Goal: Go to known website: Access a specific website the user already knows

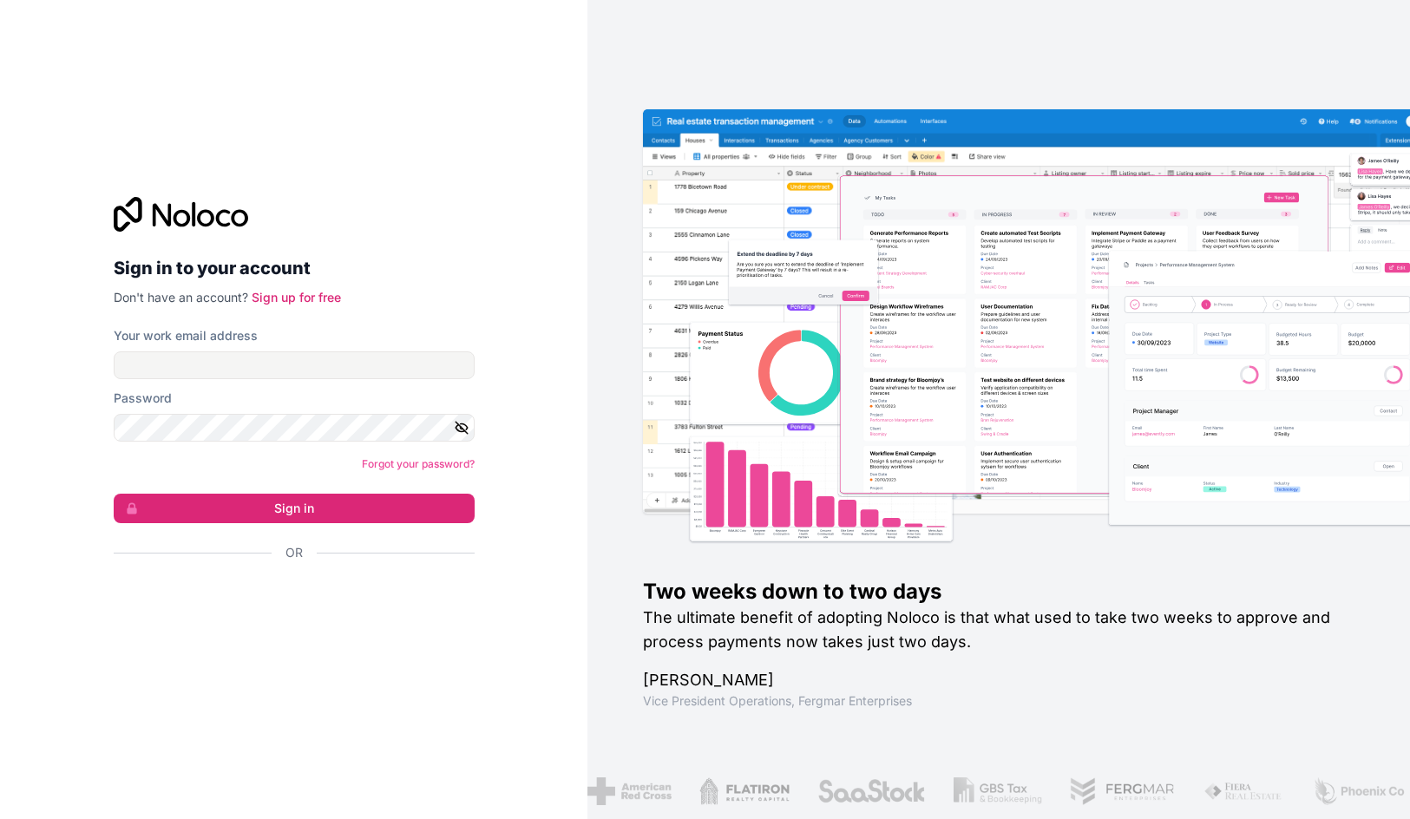
click at [320, 381] on form "Your work email address Password Forgot your password? Sign in Or" at bounding box center [294, 474] width 361 height 295
click at [321, 368] on input "Your work email address" at bounding box center [294, 365] width 361 height 28
type input "**********"
click at [114, 494] on button "Sign in" at bounding box center [294, 508] width 361 height 29
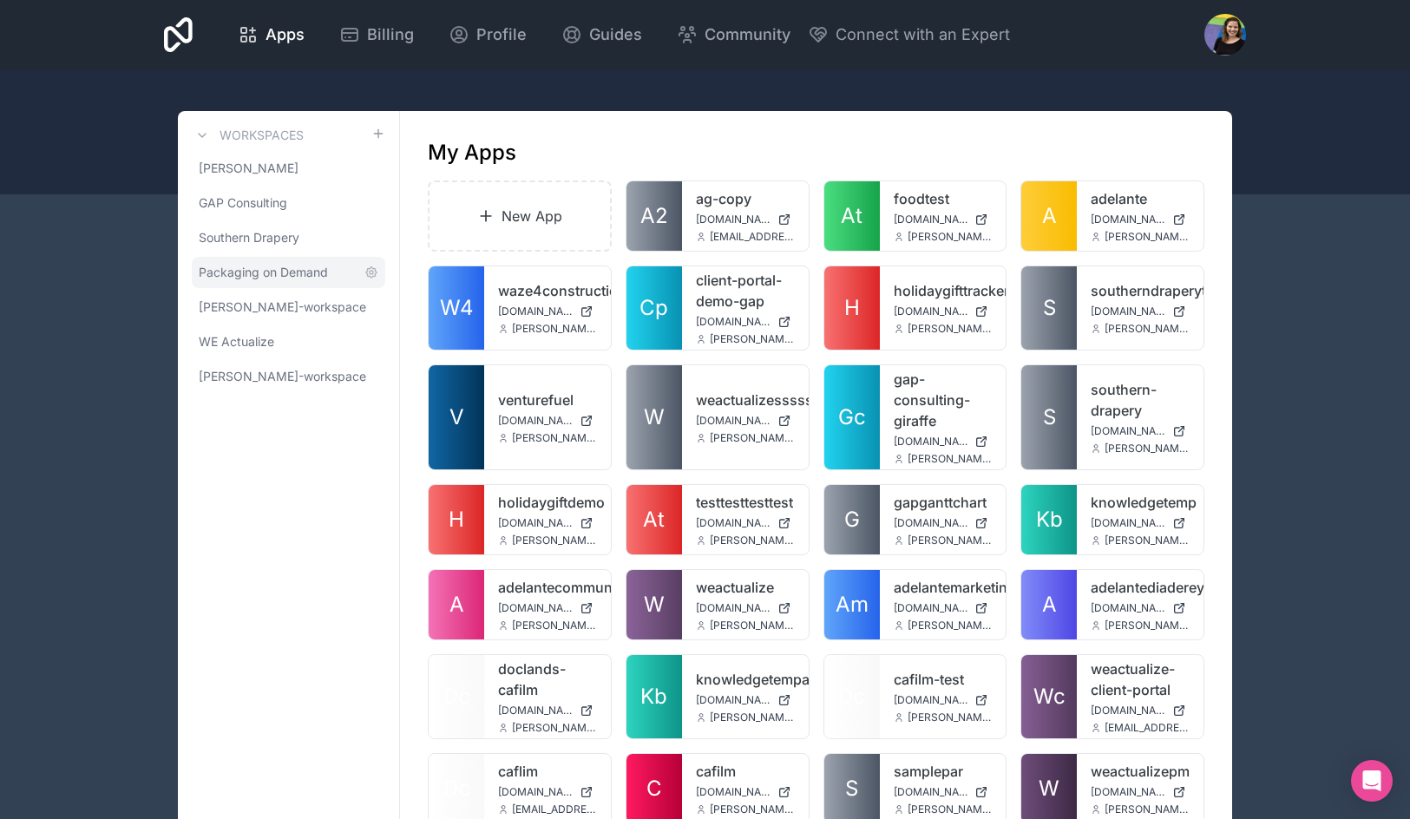
click at [258, 263] on link "Packaging on Demand" at bounding box center [288, 272] width 193 height 31
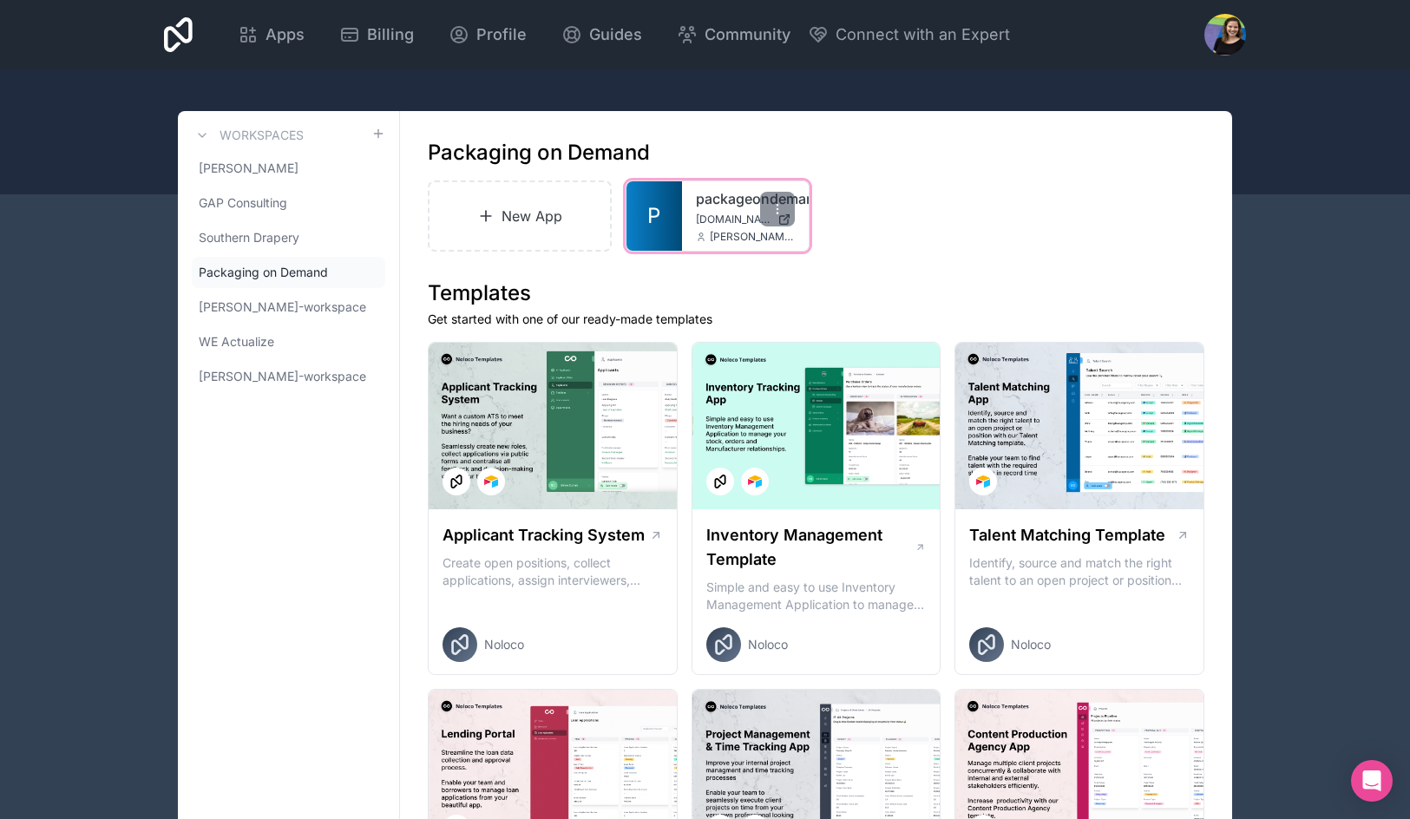
click at [662, 226] on link "P" at bounding box center [654, 215] width 56 height 69
